Goal: Task Accomplishment & Management: Manage account settings

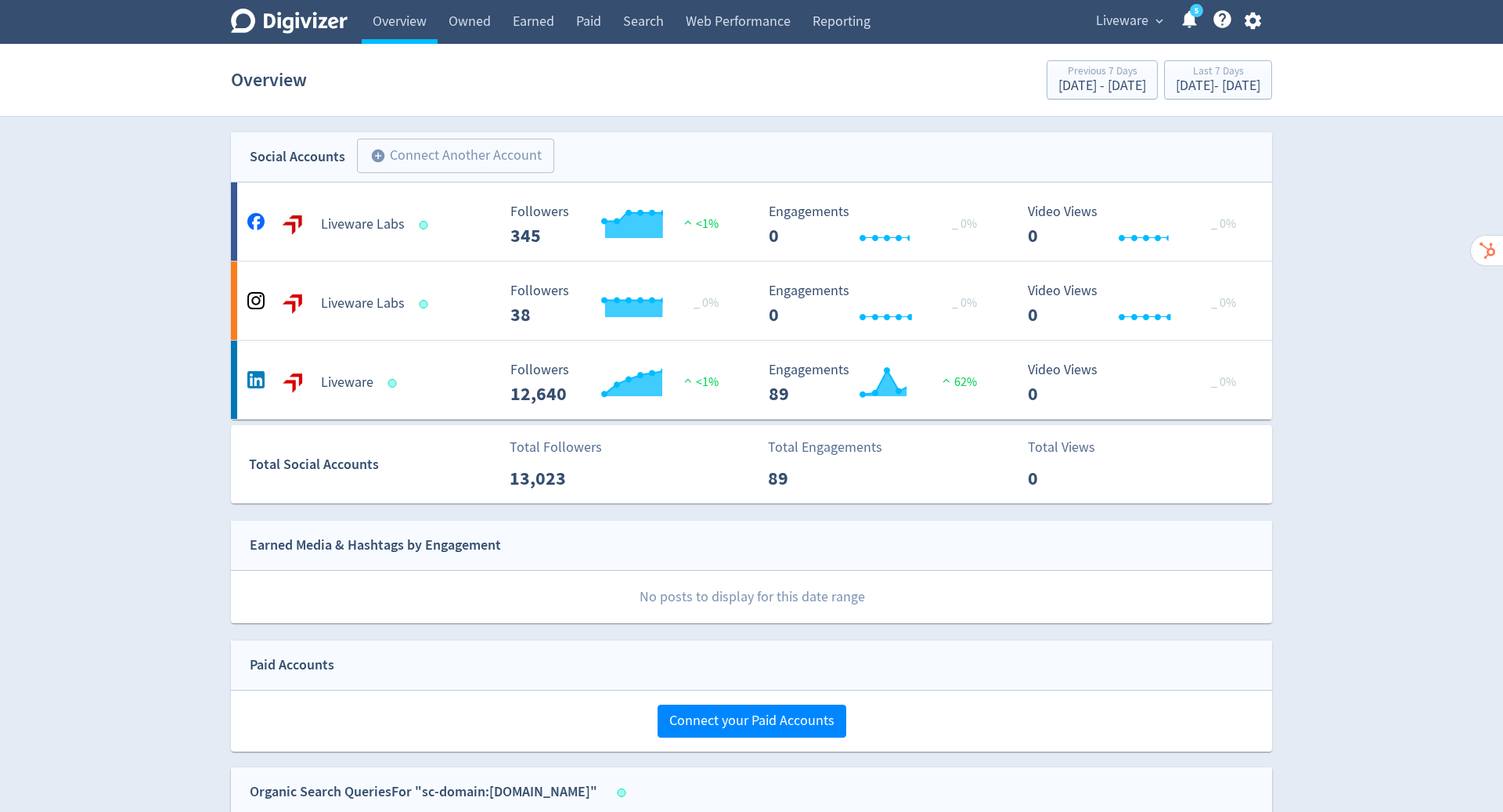
click at [1122, 16] on span "Liveware" at bounding box center [1122, 21] width 53 height 25
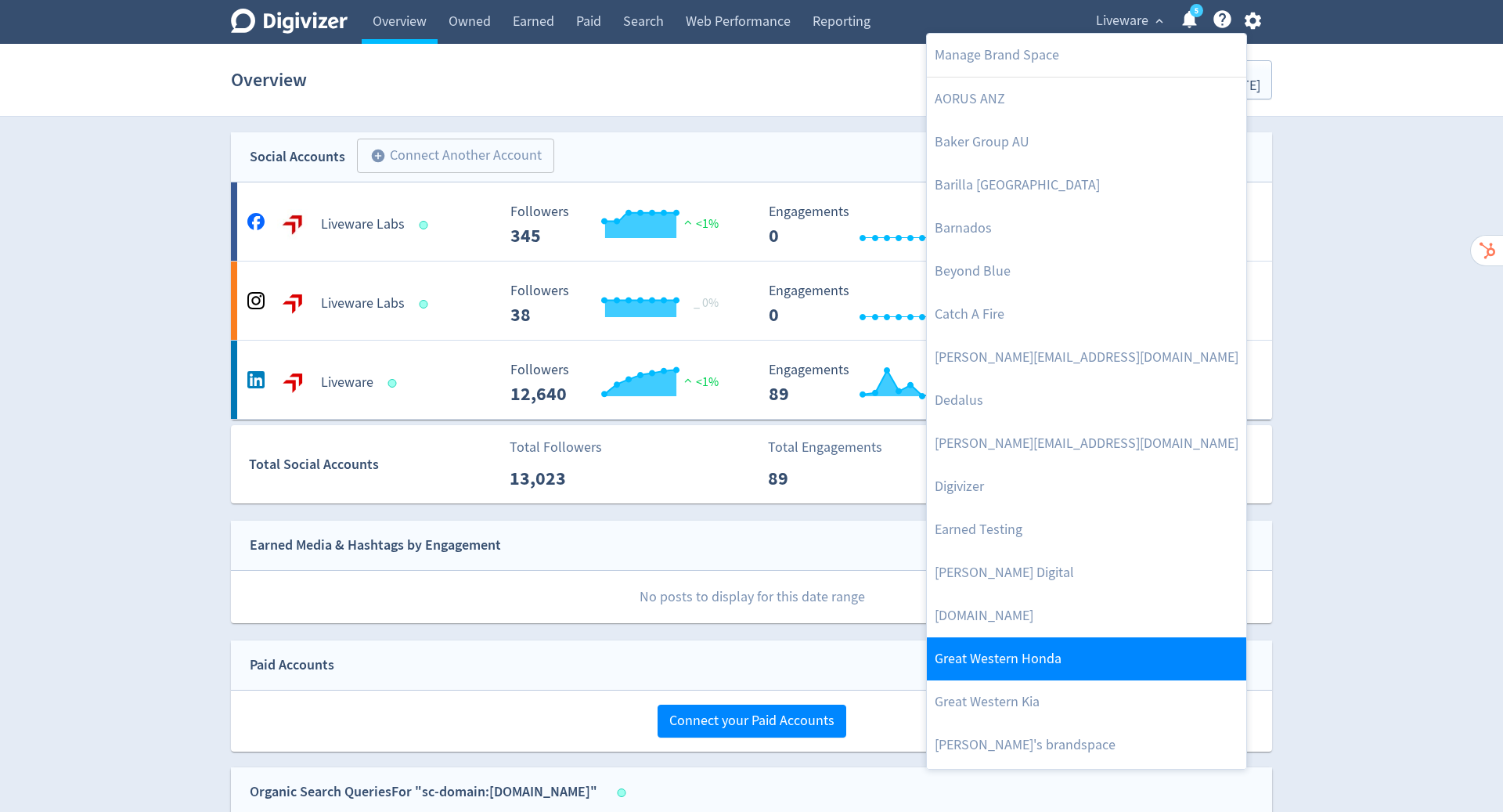
scroll to position [900, 0]
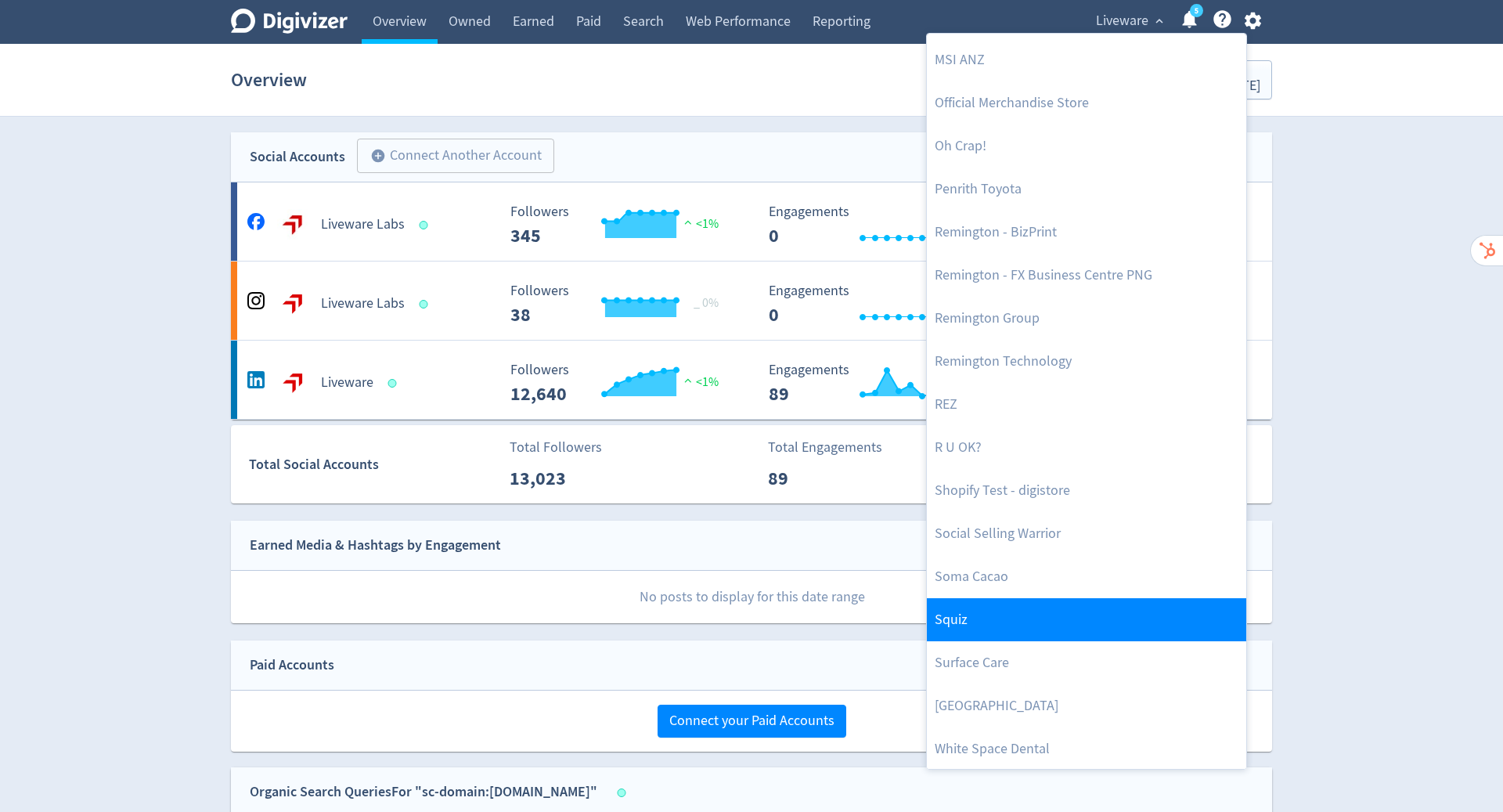
click at [1062, 615] on link "Squiz" at bounding box center [1087, 619] width 319 height 43
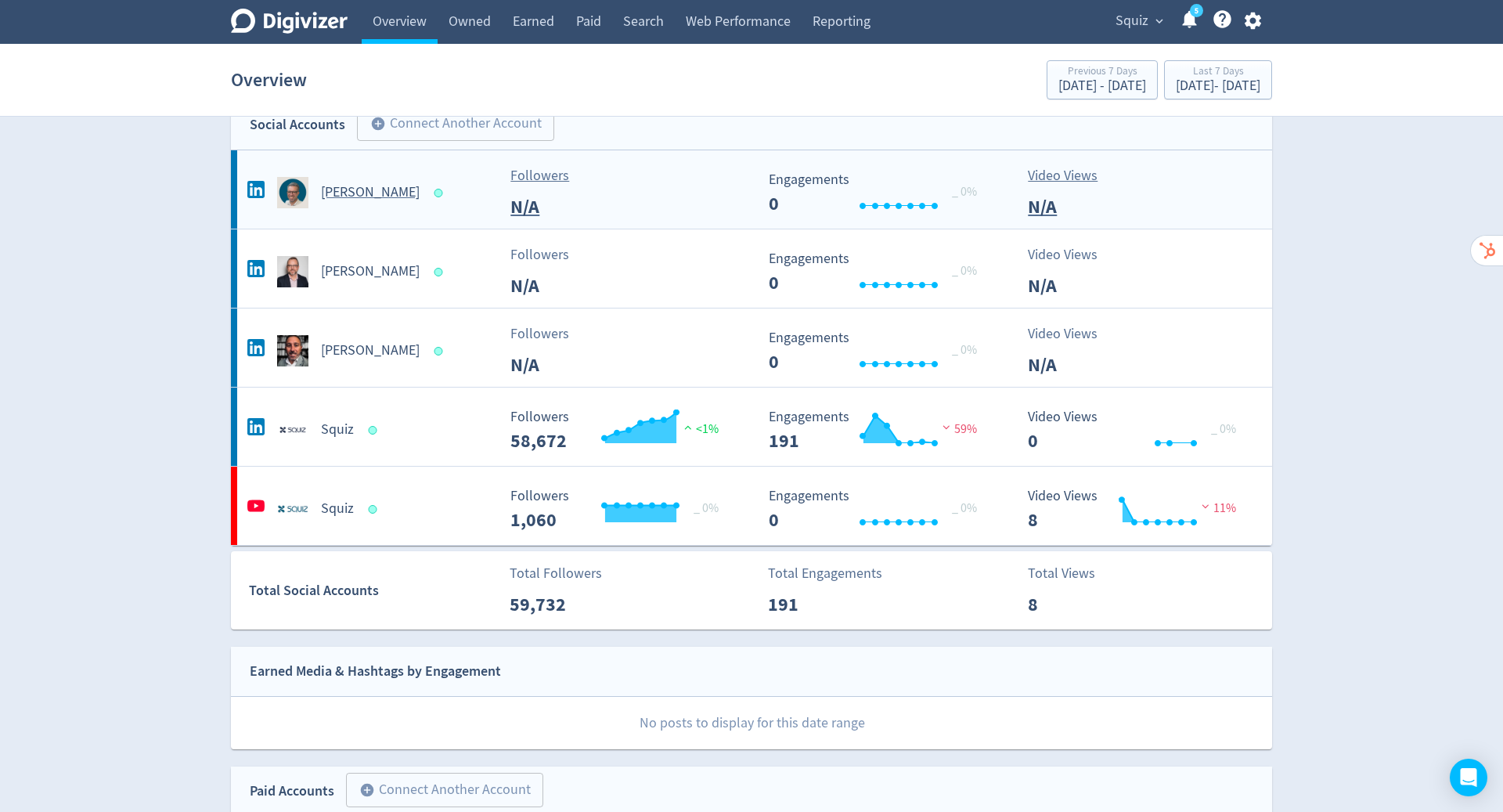
scroll to position [0, 0]
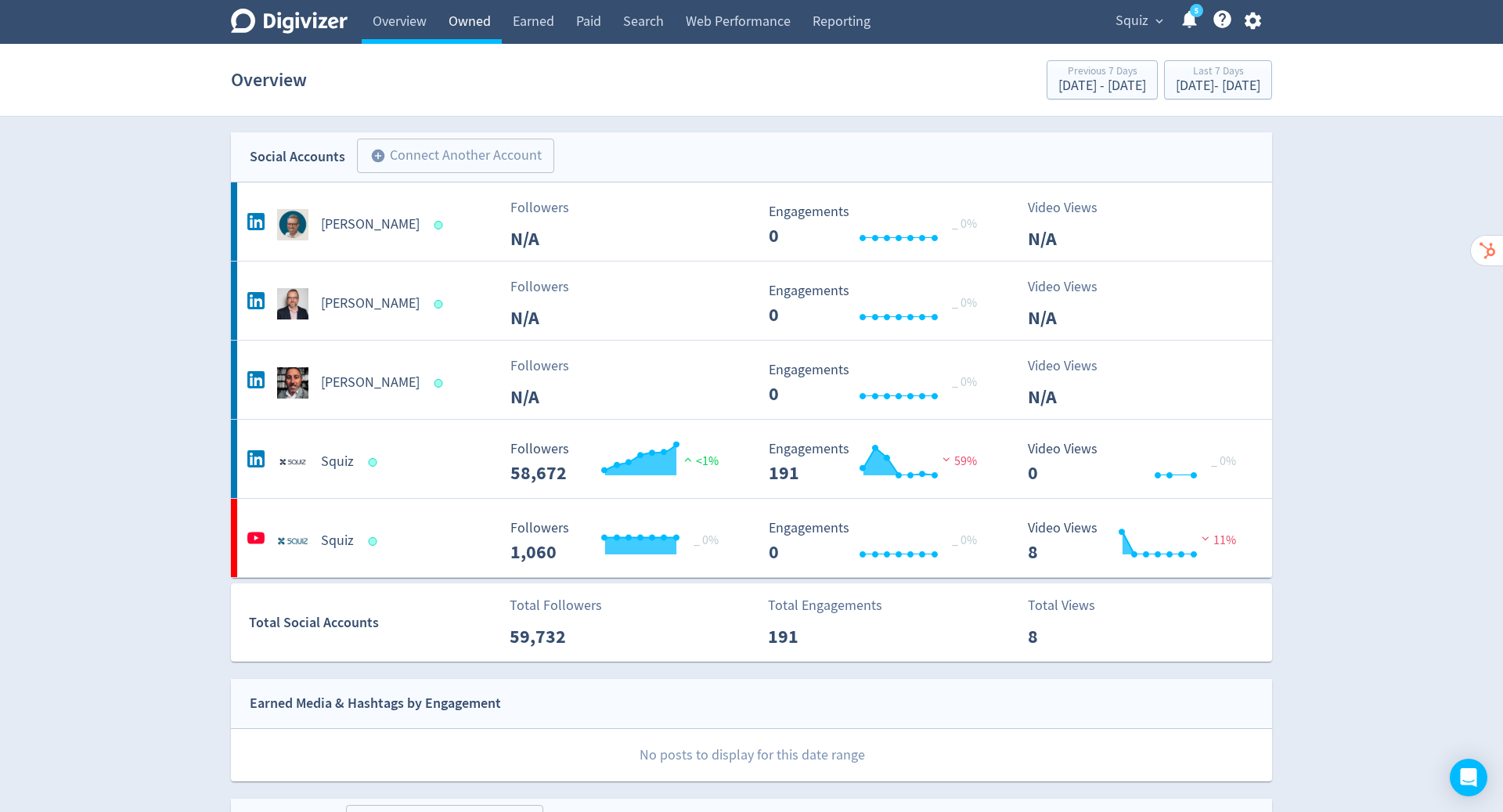
click at [460, 21] on link "Owned" at bounding box center [469, 22] width 64 height 44
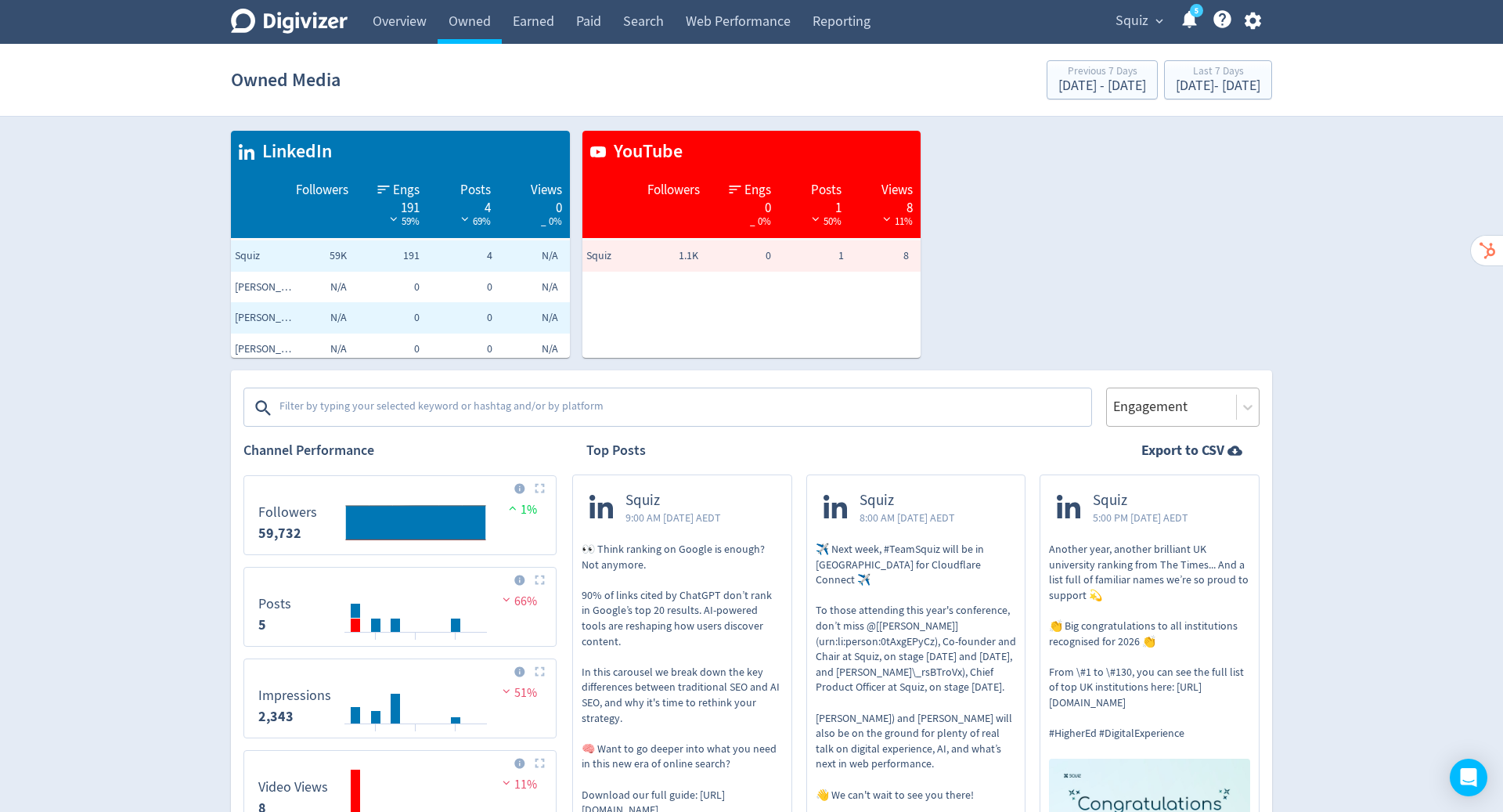
click at [1171, 401] on div at bounding box center [1171, 406] width 120 height 23
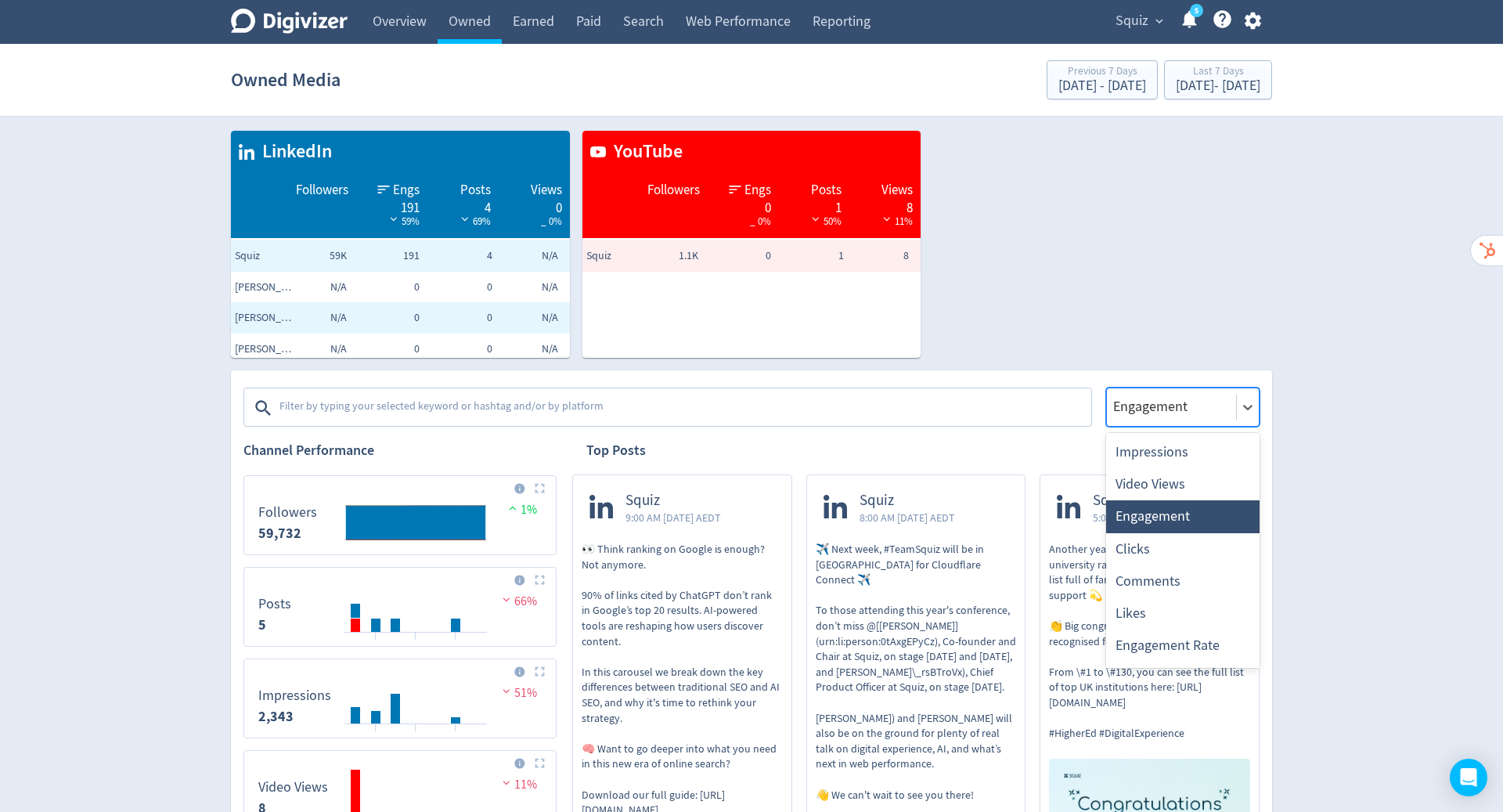
click at [1293, 333] on div "Digivizer Logo [PERSON_NAME] Logo Overview Owned Earned Paid Search Web Perform…" at bounding box center [752, 784] width 1503 height 1569
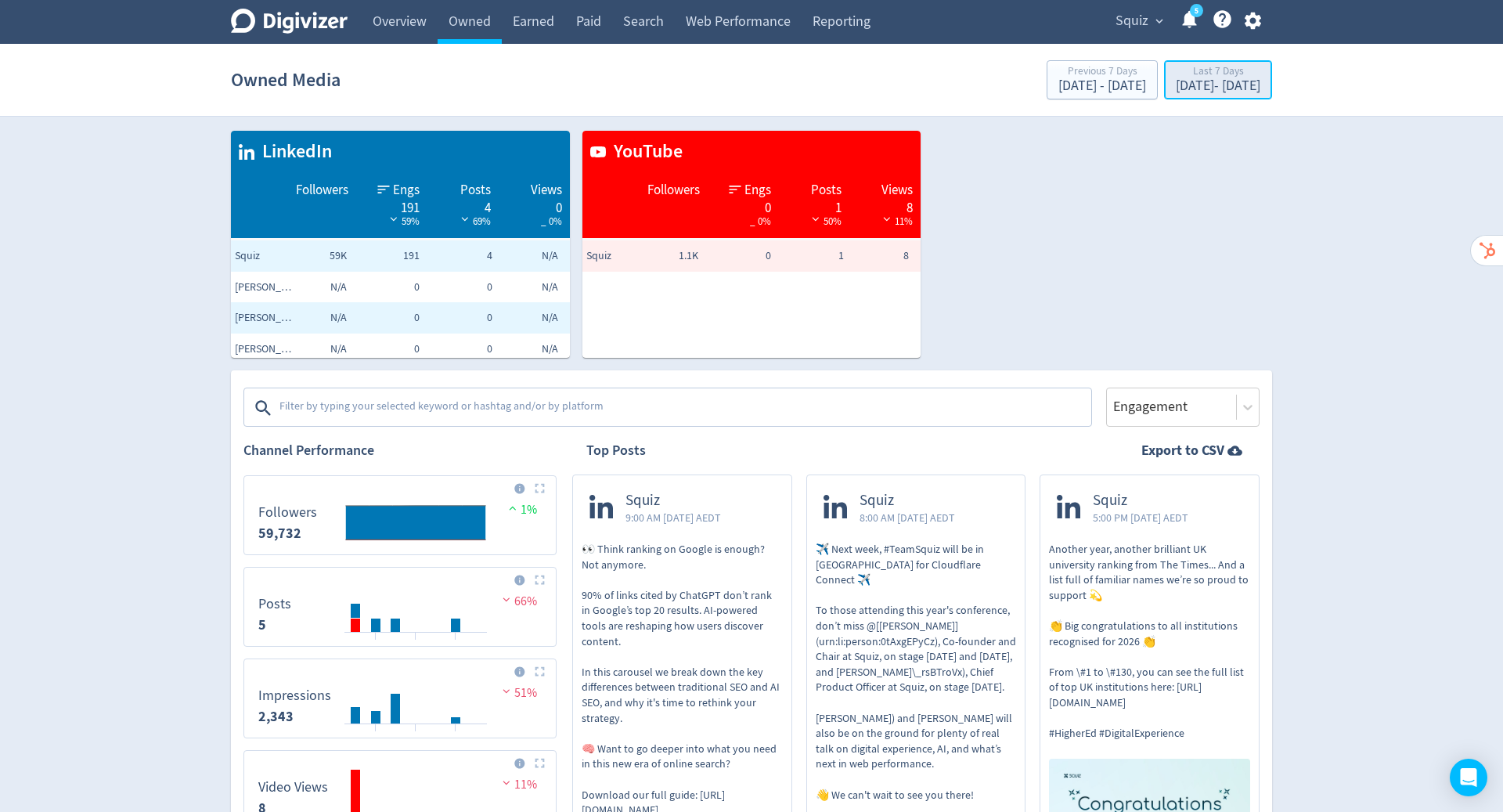
click at [1204, 79] on div "[DATE] - [DATE]" at bounding box center [1217, 86] width 84 height 14
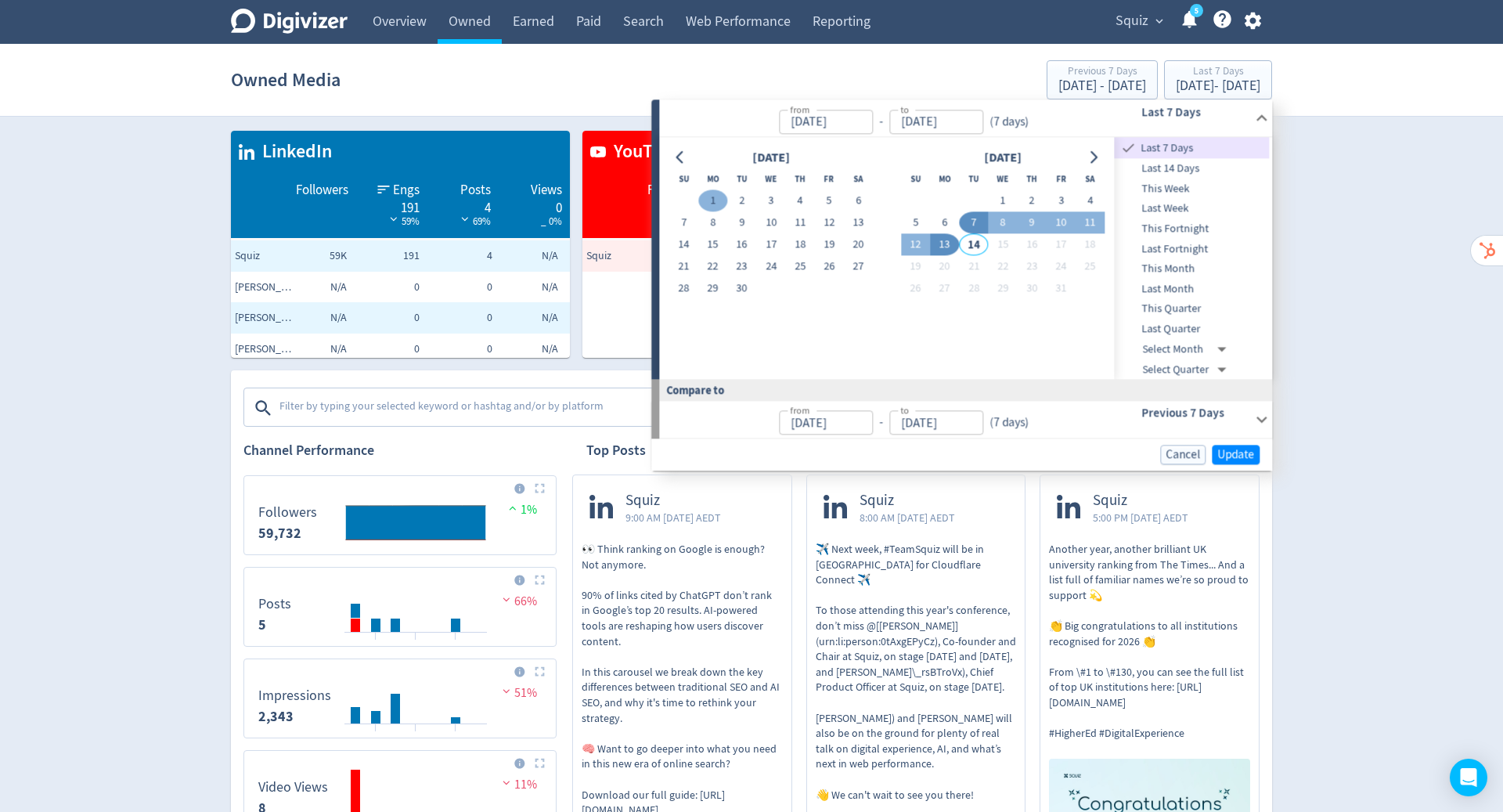
click at [714, 191] on button "1" at bounding box center [712, 201] width 29 height 22
type input "[DATE]"
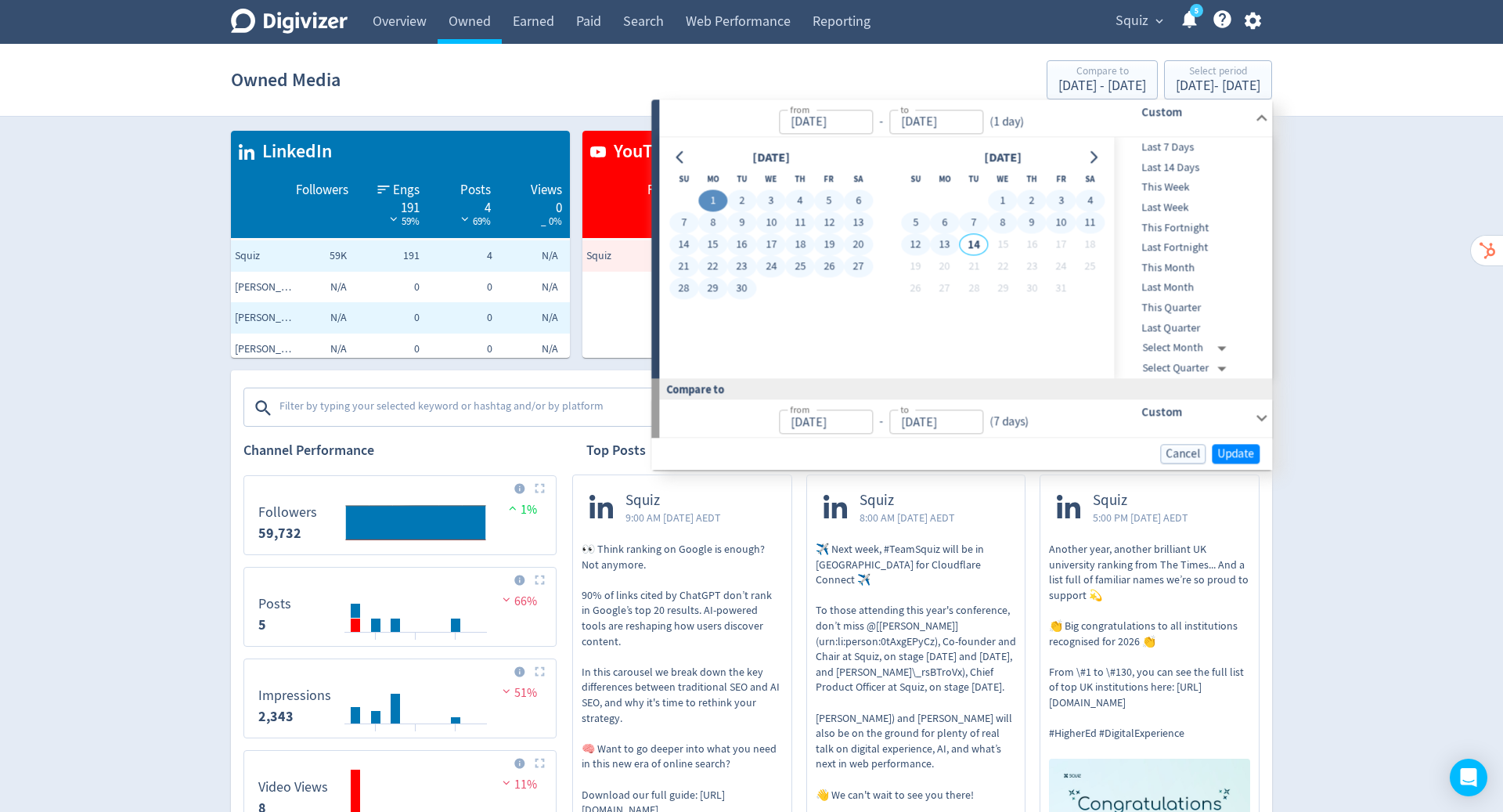
click at [941, 235] on button "13" at bounding box center [944, 245] width 29 height 22
type input "[DATE]"
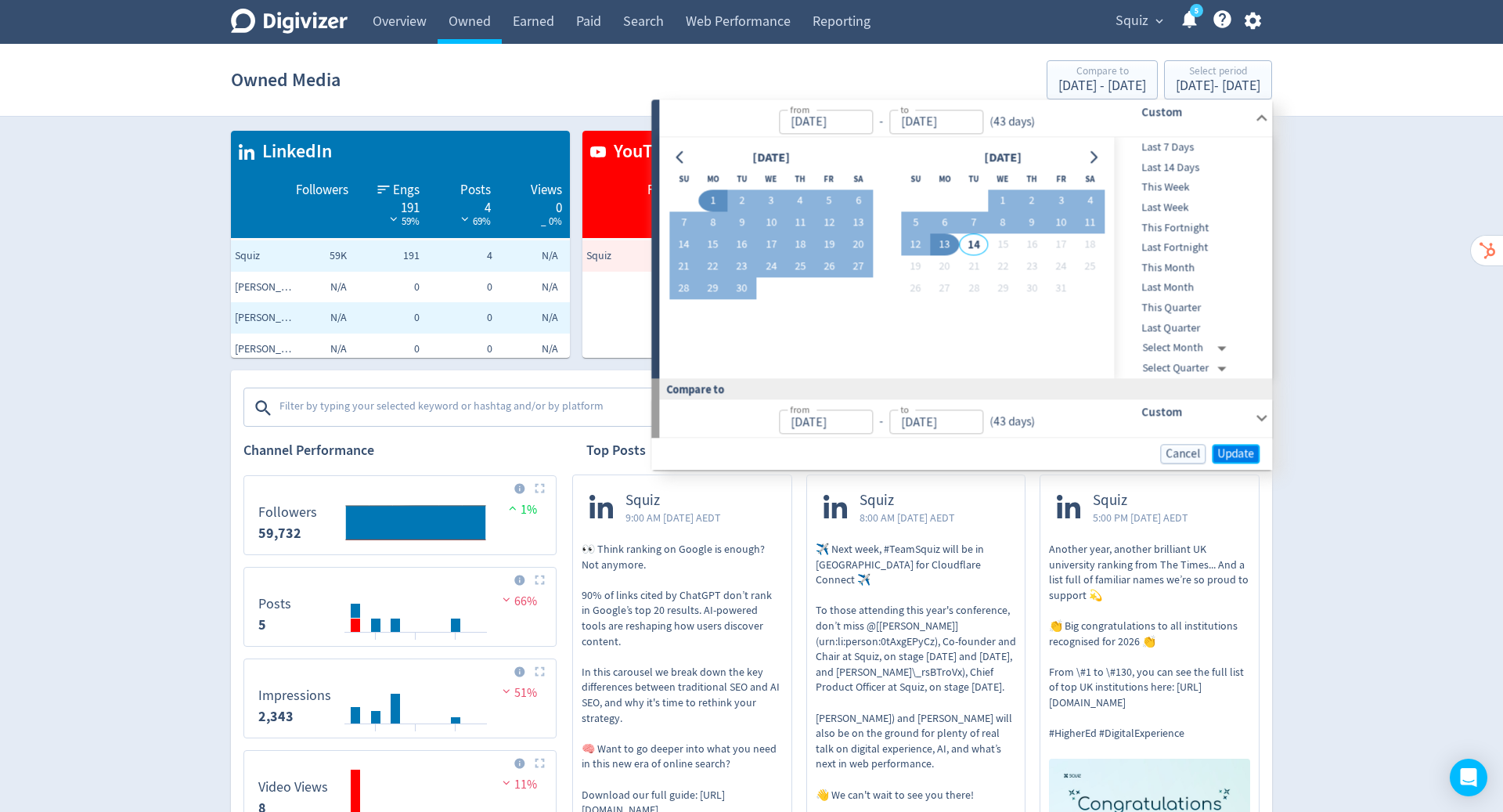
click at [1238, 444] on button "Update" at bounding box center [1235, 454] width 48 height 20
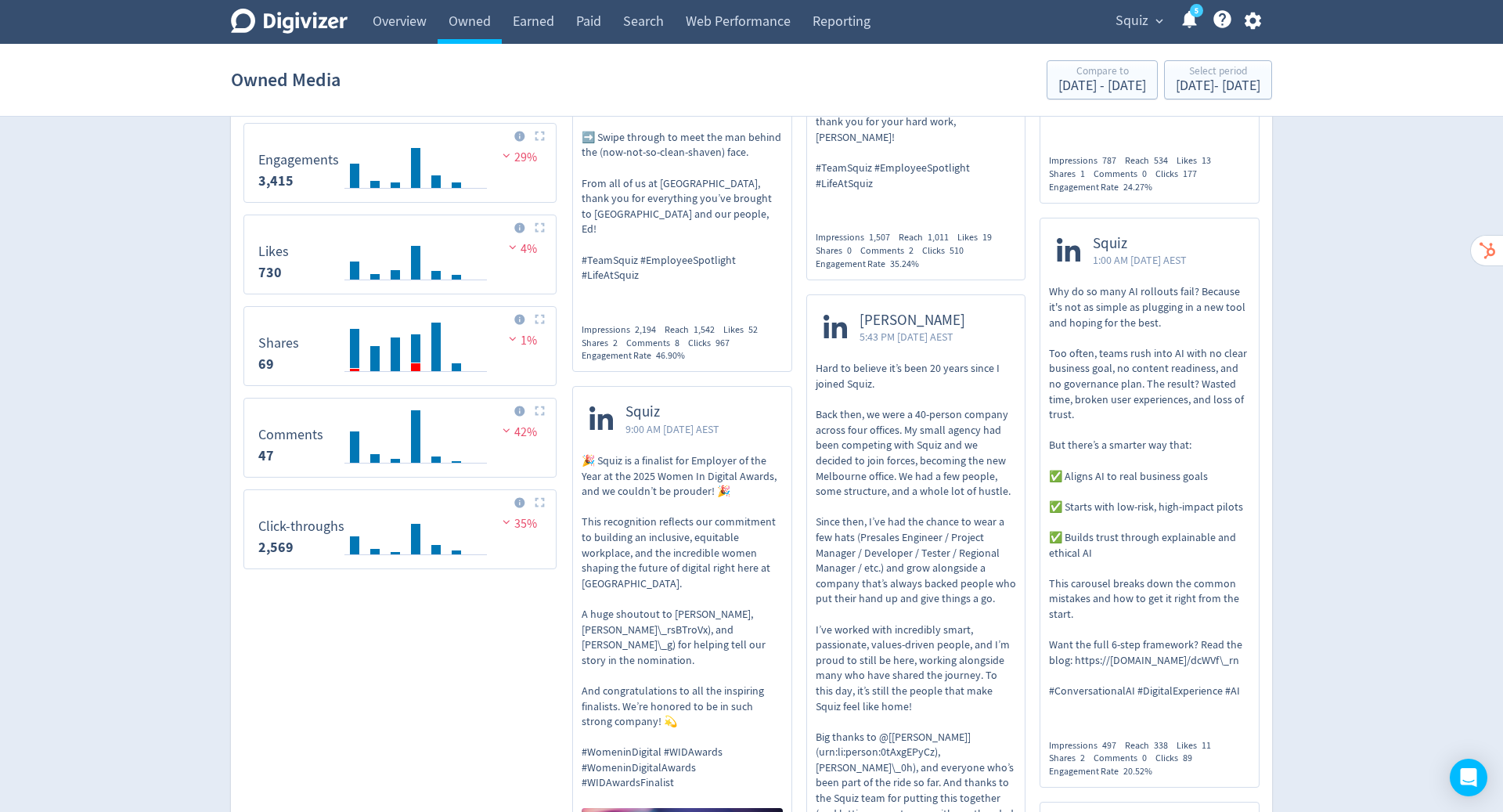
scroll to position [672, 0]
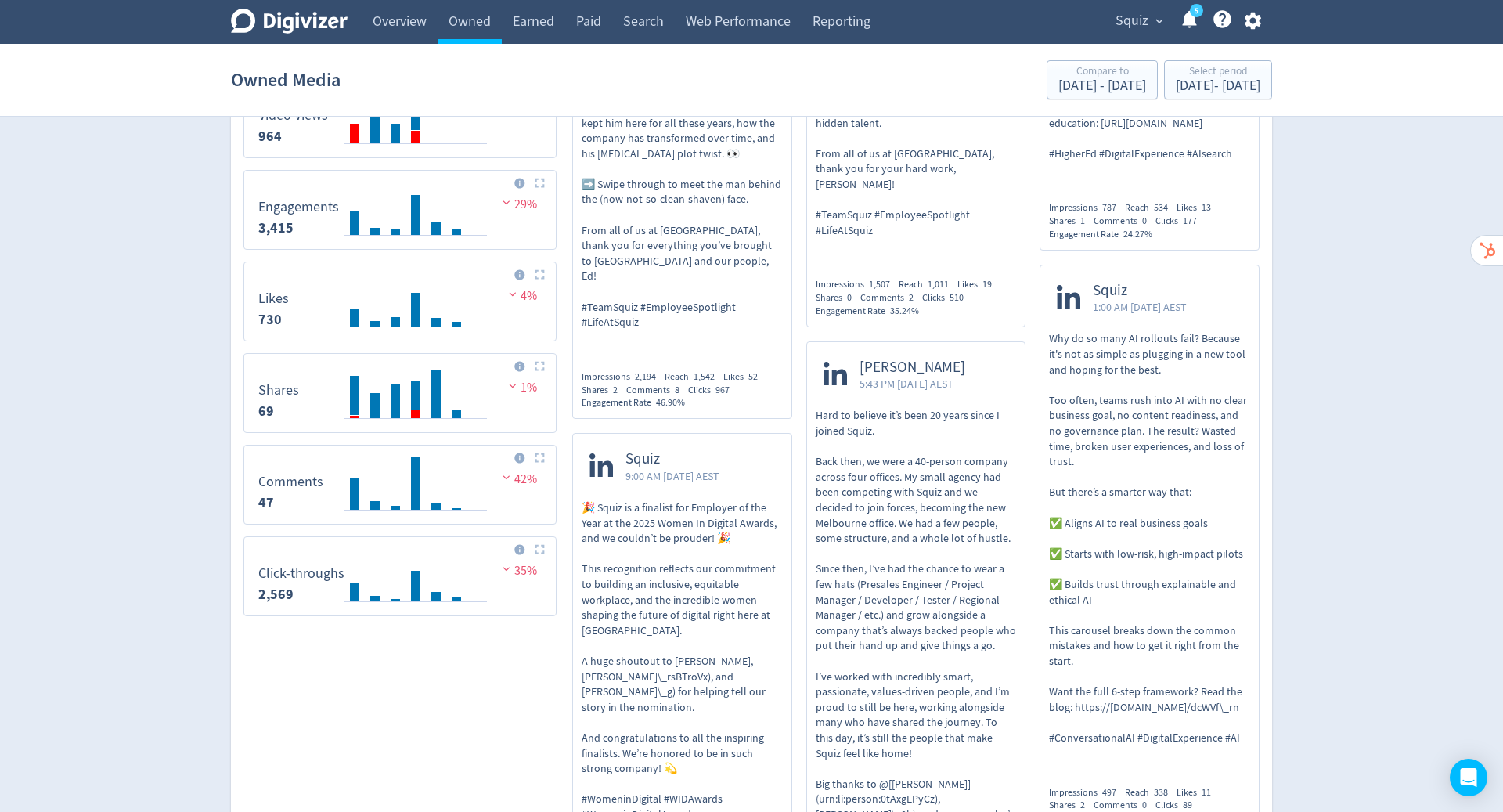
click at [1247, 21] on icon "button" at bounding box center [1252, 21] width 17 height 17
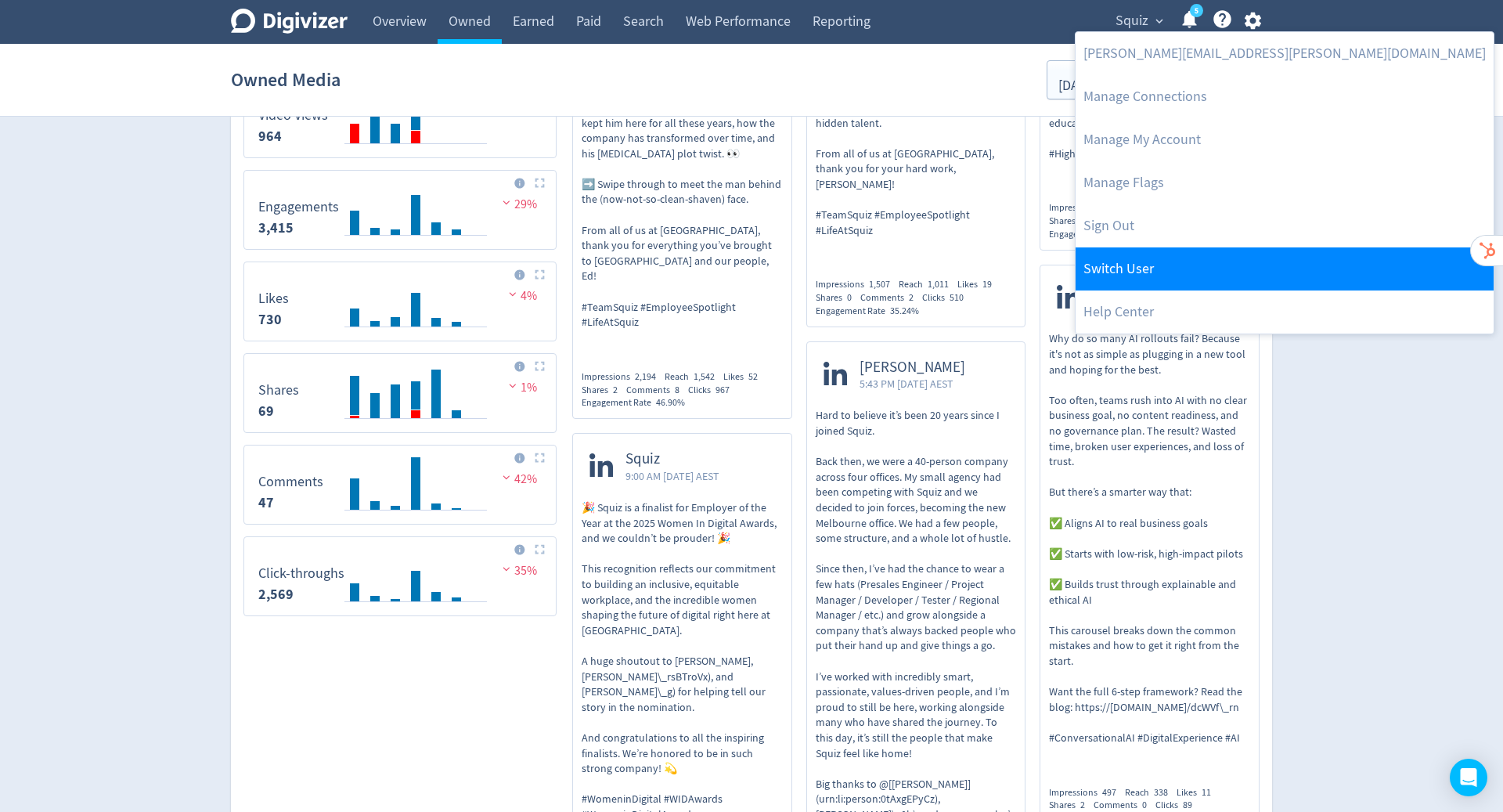
click at [1158, 279] on link "Switch User" at bounding box center [1285, 269] width 418 height 43
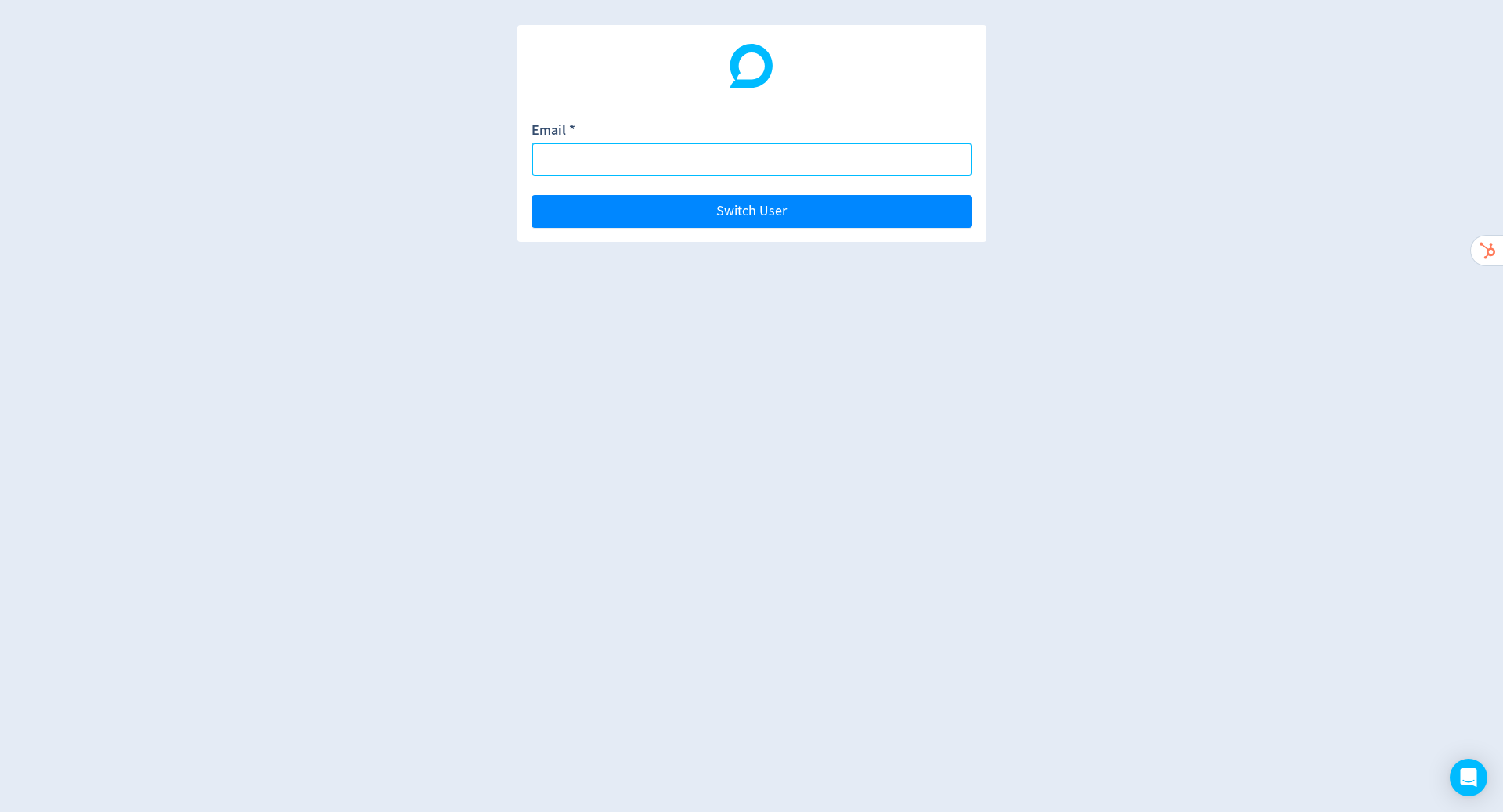
click at [657, 153] on input "Email *" at bounding box center [752, 160] width 441 height 34
paste input "[PERSON_NAME][EMAIL_ADDRESS][PERSON_NAME][DOMAIN_NAME]"
type input "[PERSON_NAME][EMAIL_ADDRESS][PERSON_NAME][DOMAIN_NAME]"
click at [531, 195] on button "Switch User" at bounding box center [752, 211] width 441 height 33
